Goal: Information Seeking & Learning: Learn about a topic

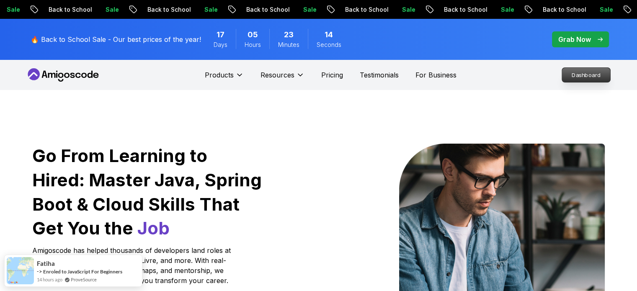
click at [596, 76] on p "Dashboard" at bounding box center [586, 75] width 48 height 14
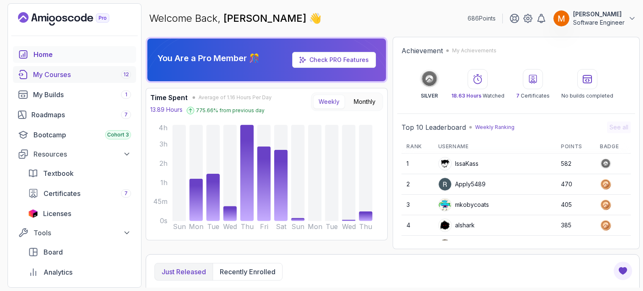
click at [58, 73] on div "My Courses 12" at bounding box center [82, 74] width 98 height 10
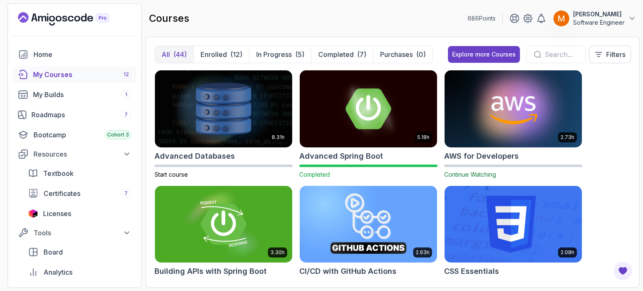
click at [538, 59] on div at bounding box center [556, 55] width 59 height 18
click at [545, 56] on input "text" at bounding box center [562, 54] width 34 height 10
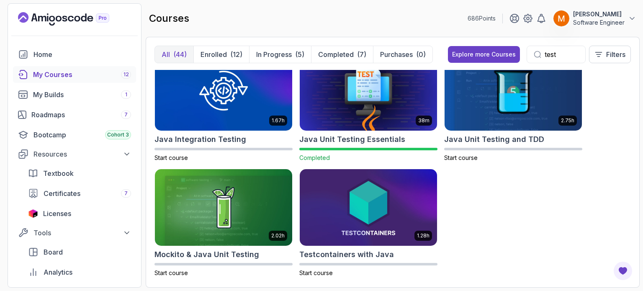
scroll to position [25, 0]
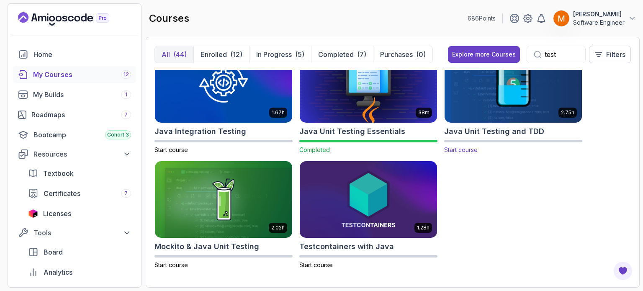
type input "test"
click at [482, 131] on h2 "Java Unit Testing and TDD" at bounding box center [494, 132] width 100 height 12
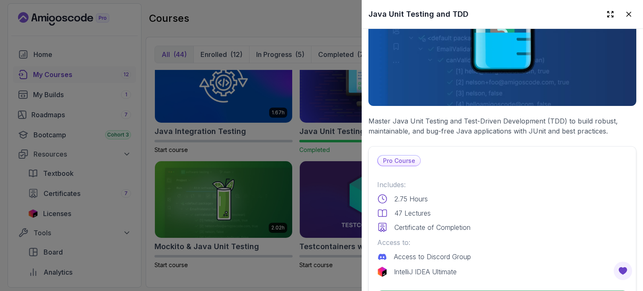
scroll to position [126, 0]
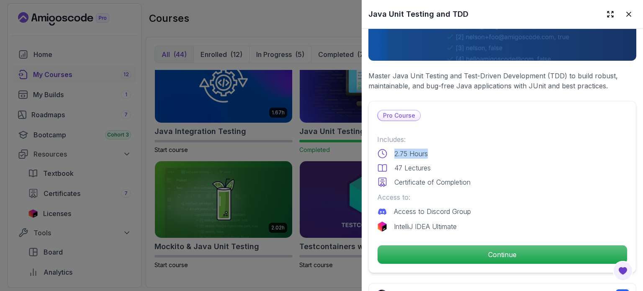
drag, startPoint x: 390, startPoint y: 152, endPoint x: 438, endPoint y: 151, distance: 48.1
click at [438, 151] on div "2.75 Hours" at bounding box center [502, 154] width 250 height 10
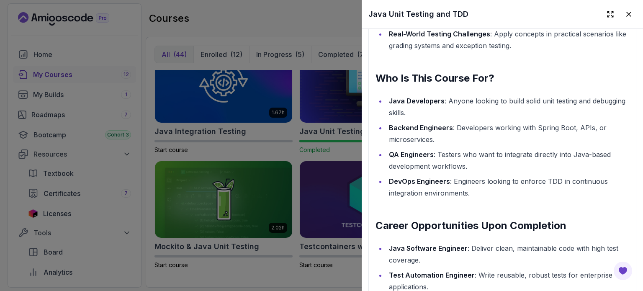
scroll to position [1214, 0]
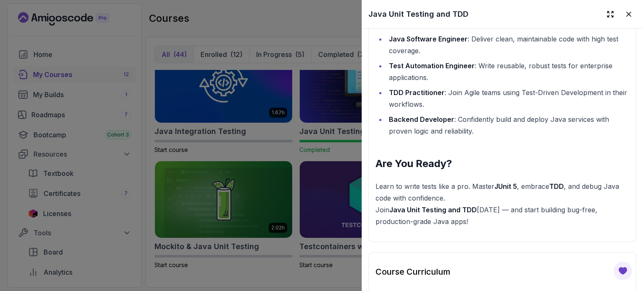
click at [306, 131] on div at bounding box center [321, 145] width 643 height 291
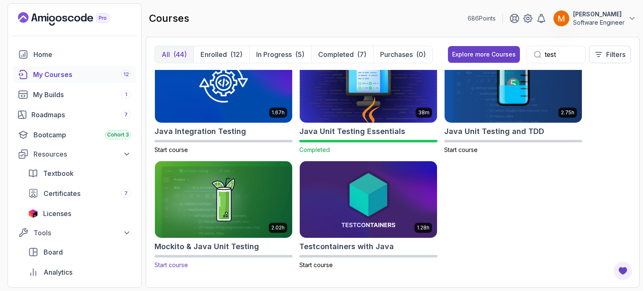
click at [213, 244] on h2 "Mockito & Java Unit Testing" at bounding box center [206, 247] width 105 height 12
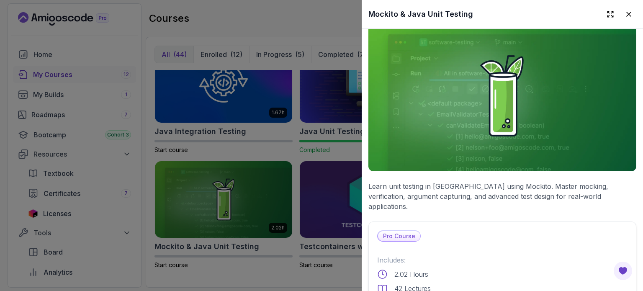
scroll to position [42, 0]
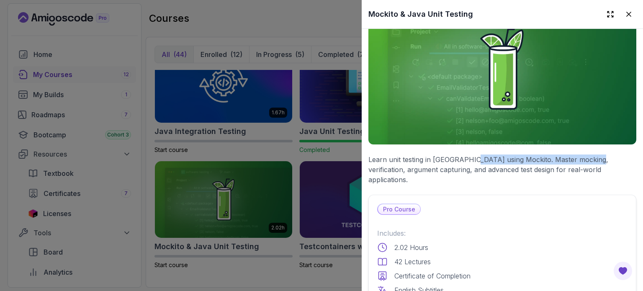
drag, startPoint x: 526, startPoint y: 159, endPoint x: 584, endPoint y: 159, distance: 58.6
click at [583, 159] on p "Learn unit testing in [GEOGRAPHIC_DATA] using Mockito. Master mocking, verifica…" at bounding box center [502, 169] width 268 height 30
click at [584, 159] on p "Learn unit testing in [GEOGRAPHIC_DATA] using Mockito. Master mocking, verifica…" at bounding box center [502, 169] width 268 height 30
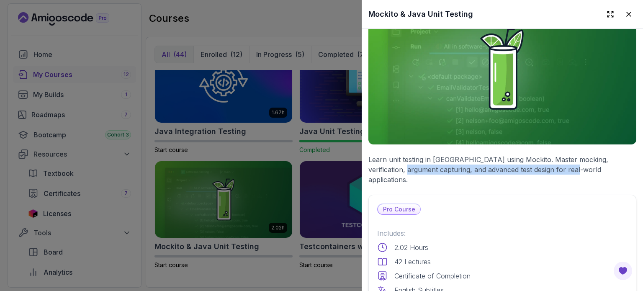
drag, startPoint x: 382, startPoint y: 167, endPoint x: 549, endPoint y: 167, distance: 167.4
click at [549, 167] on p "Learn unit testing in [GEOGRAPHIC_DATA] using Mockito. Master mocking, verifica…" at bounding box center [502, 169] width 268 height 30
click at [552, 166] on p "Learn unit testing in [GEOGRAPHIC_DATA] using Mockito. Master mocking, verifica…" at bounding box center [502, 169] width 268 height 30
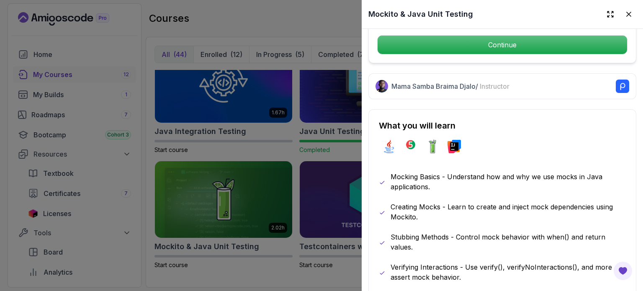
scroll to position [377, 0]
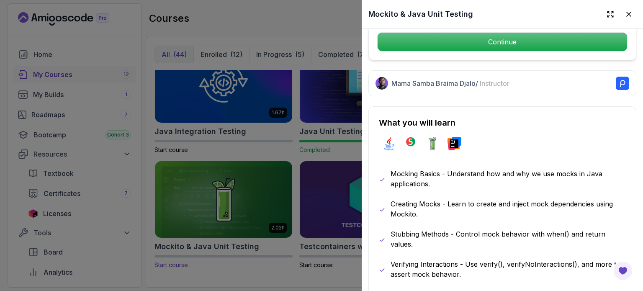
click at [229, 160] on div at bounding box center [321, 145] width 643 height 291
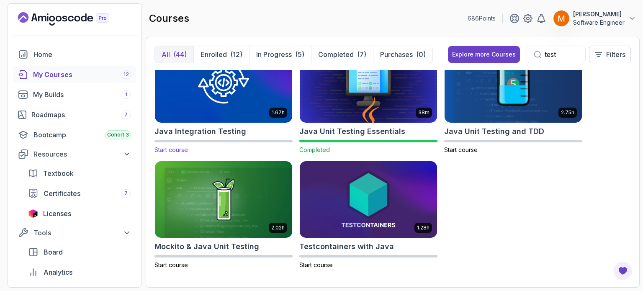
click at [203, 134] on h2 "Java Integration Testing" at bounding box center [200, 132] width 92 height 12
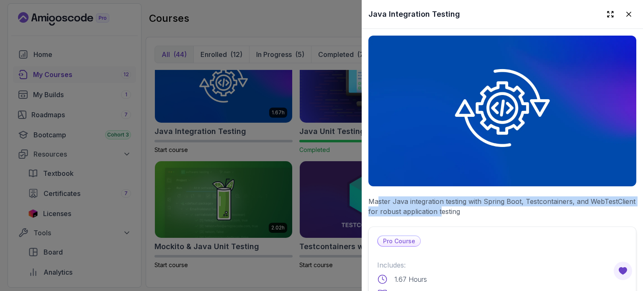
drag, startPoint x: 392, startPoint y: 199, endPoint x: 487, endPoint y: 205, distance: 95.7
click at [487, 205] on p "Master Java integration testing with Spring Boot, Testcontainers, and WebTestCl…" at bounding box center [502, 206] width 268 height 20
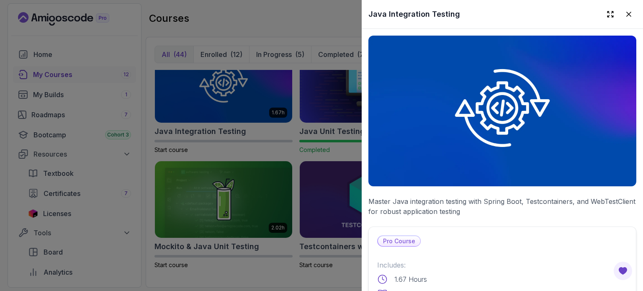
click at [493, 205] on p "Master Java integration testing with Spring Boot, Testcontainers, and WebTestCl…" at bounding box center [502, 206] width 268 height 20
click at [269, 162] on div at bounding box center [321, 145] width 643 height 291
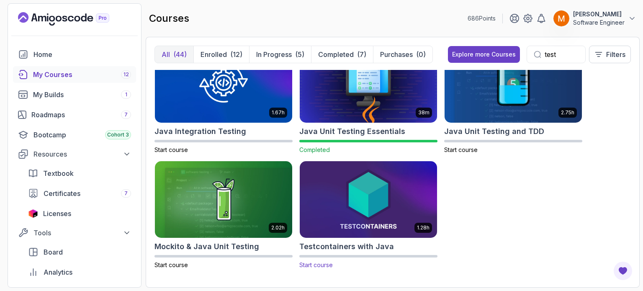
click at [355, 197] on img at bounding box center [368, 199] width 144 height 81
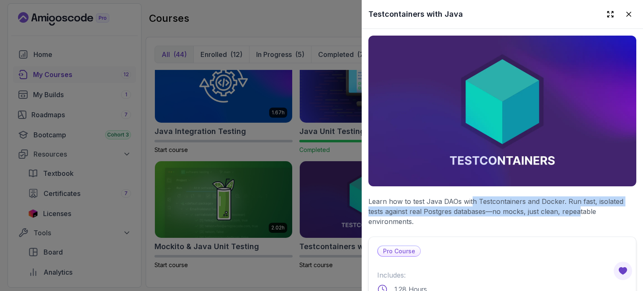
drag, startPoint x: 472, startPoint y: 192, endPoint x: 578, endPoint y: 207, distance: 107.0
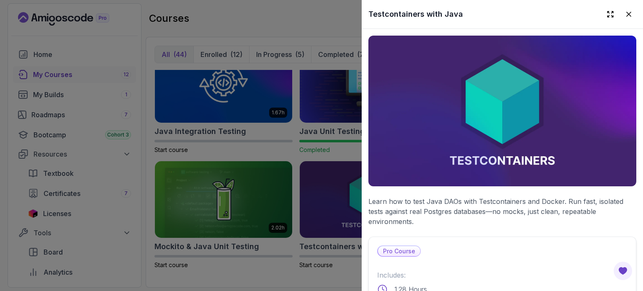
click at [526, 217] on p "Learn how to test Java DAOs with Testcontainers and Docker. Run fast, isolated …" at bounding box center [502, 211] width 268 height 30
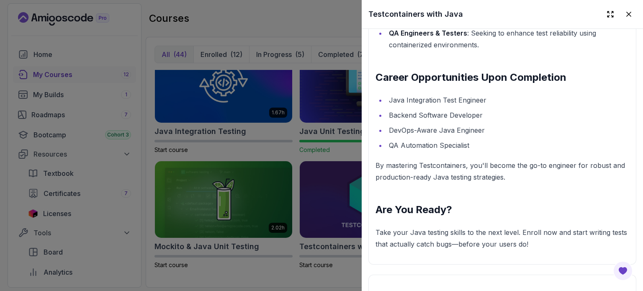
scroll to position [1297, 0]
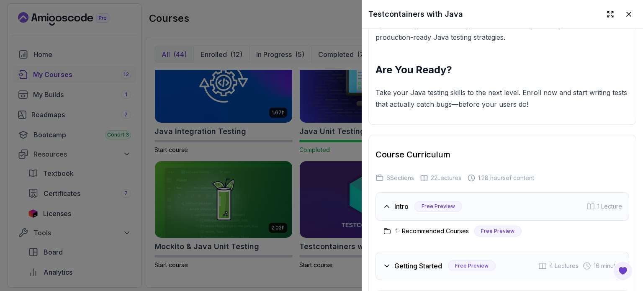
click at [203, 149] on div at bounding box center [321, 145] width 643 height 291
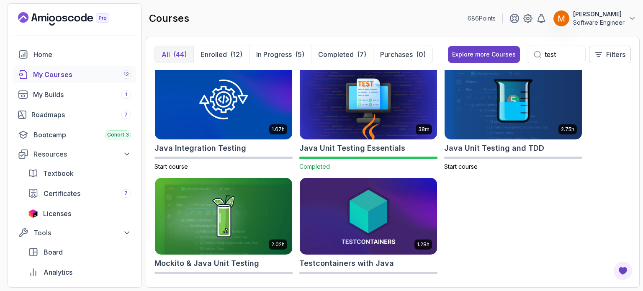
scroll to position [0, 0]
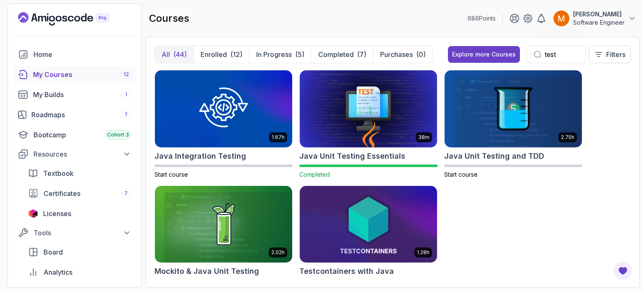
click at [375, 275] on h2 "Testcontainers with Java" at bounding box center [346, 271] width 95 height 12
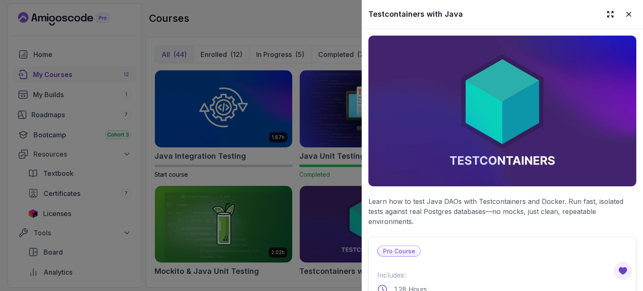
scroll to position [251, 0]
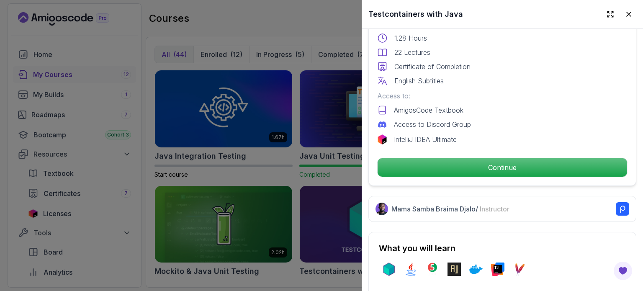
click at [616, 207] on rect at bounding box center [622, 208] width 13 height 13
click at [326, 68] on div at bounding box center [321, 145] width 643 height 291
